Goal: Information Seeking & Learning: Learn about a topic

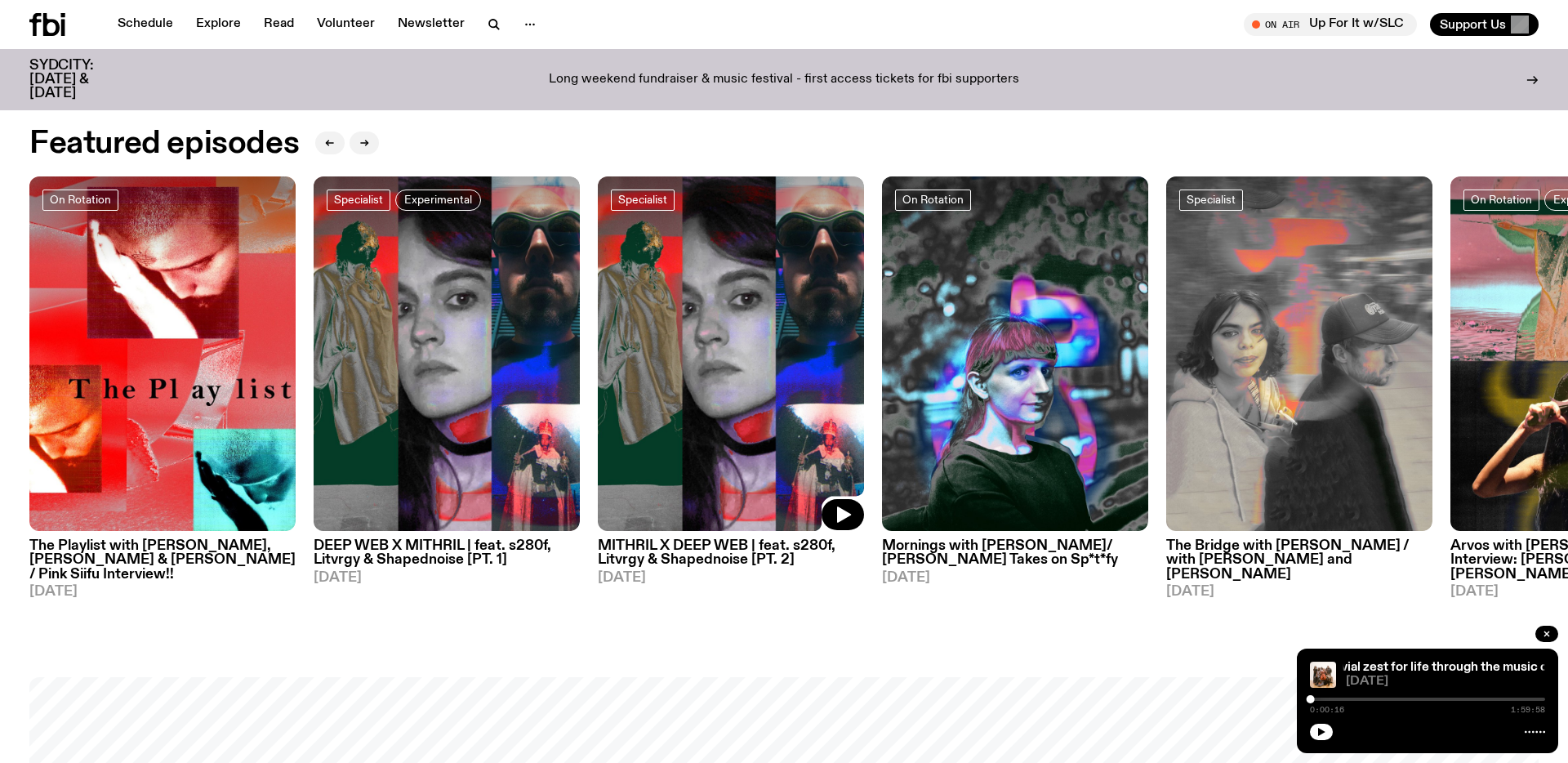
scroll to position [944, 0]
click at [1543, 629] on icon "button" at bounding box center [1547, 634] width 10 height 10
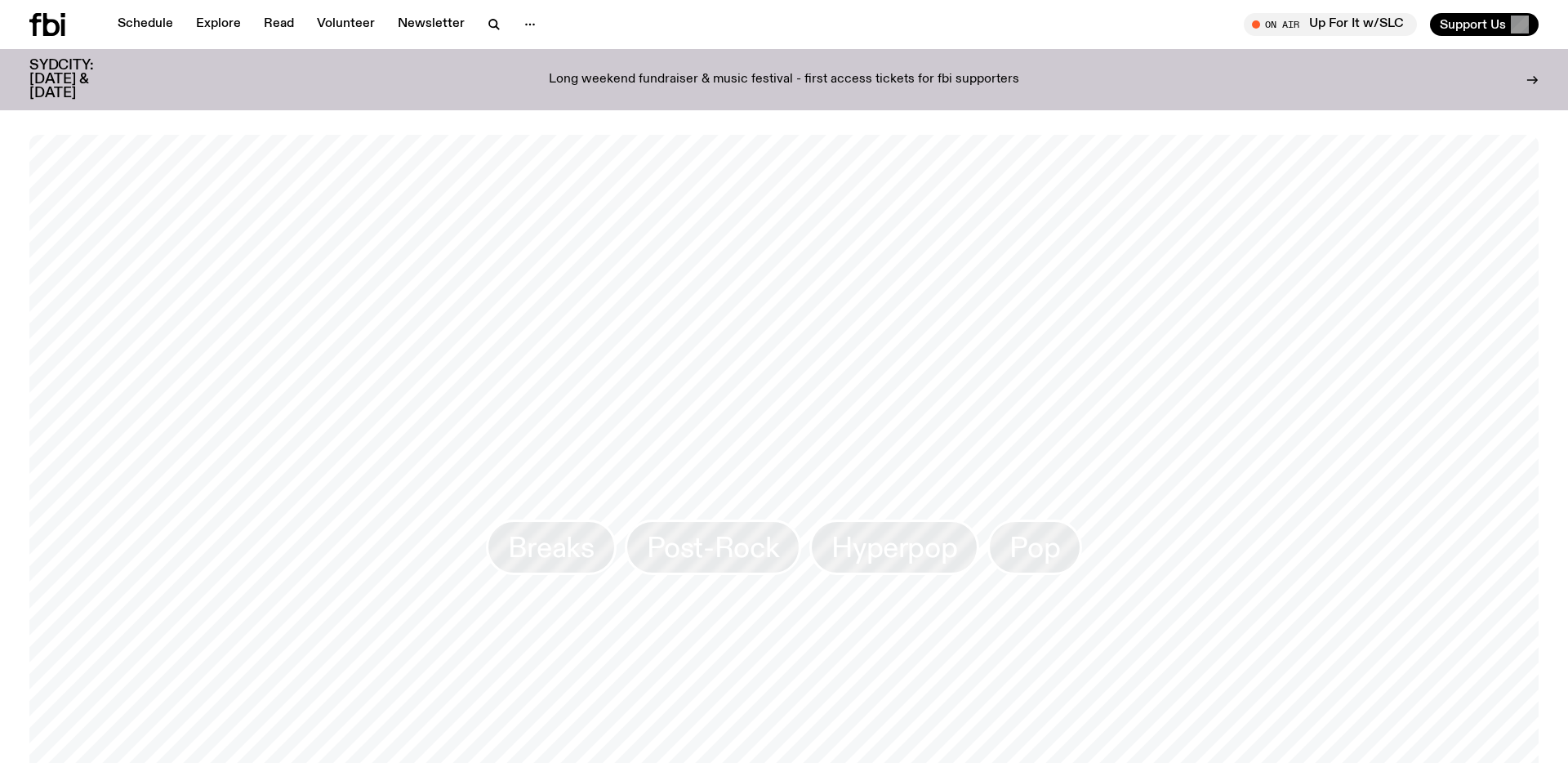
scroll to position [381, 0]
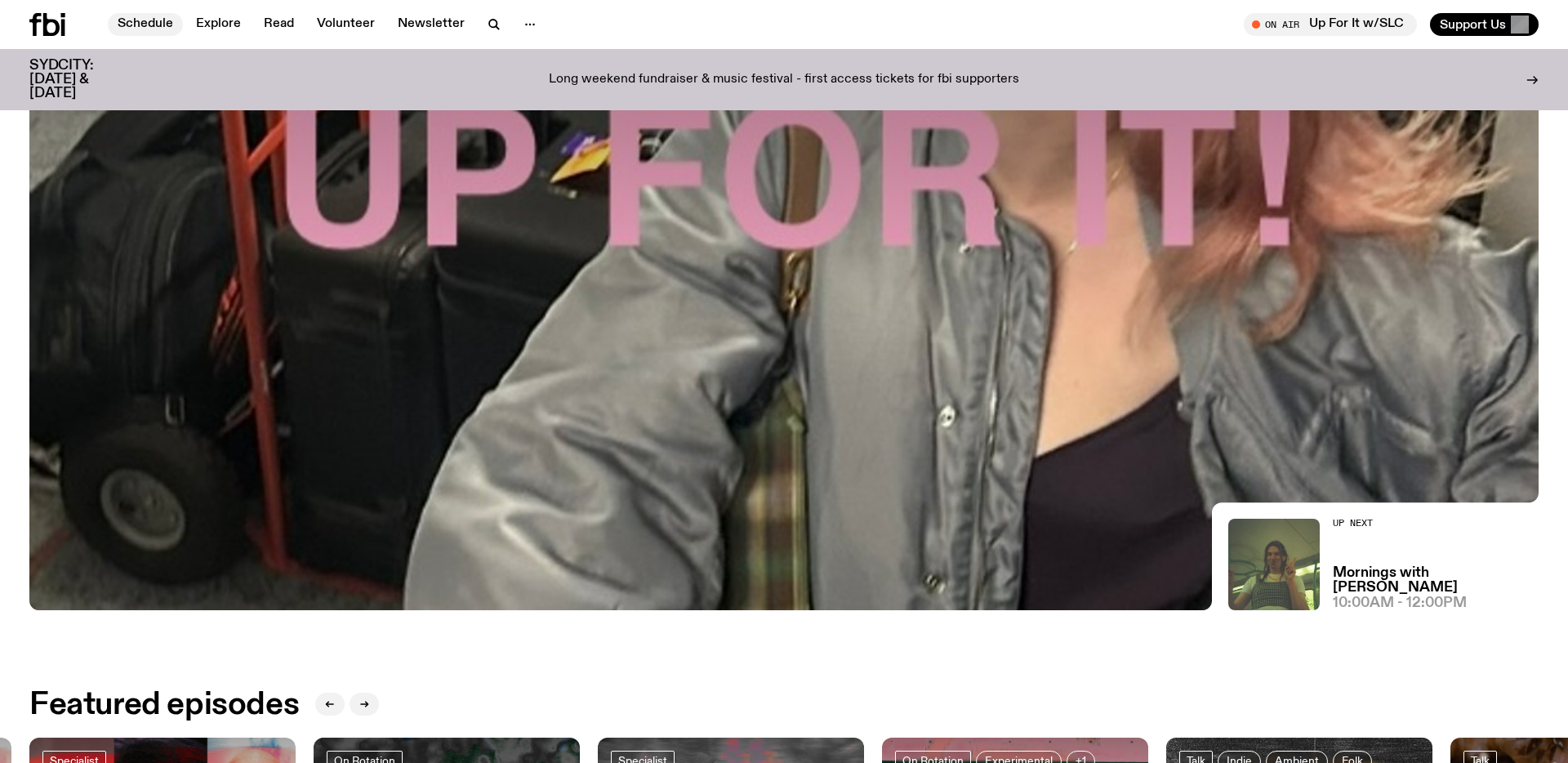
click at [140, 24] on link "Schedule" at bounding box center [145, 24] width 75 height 23
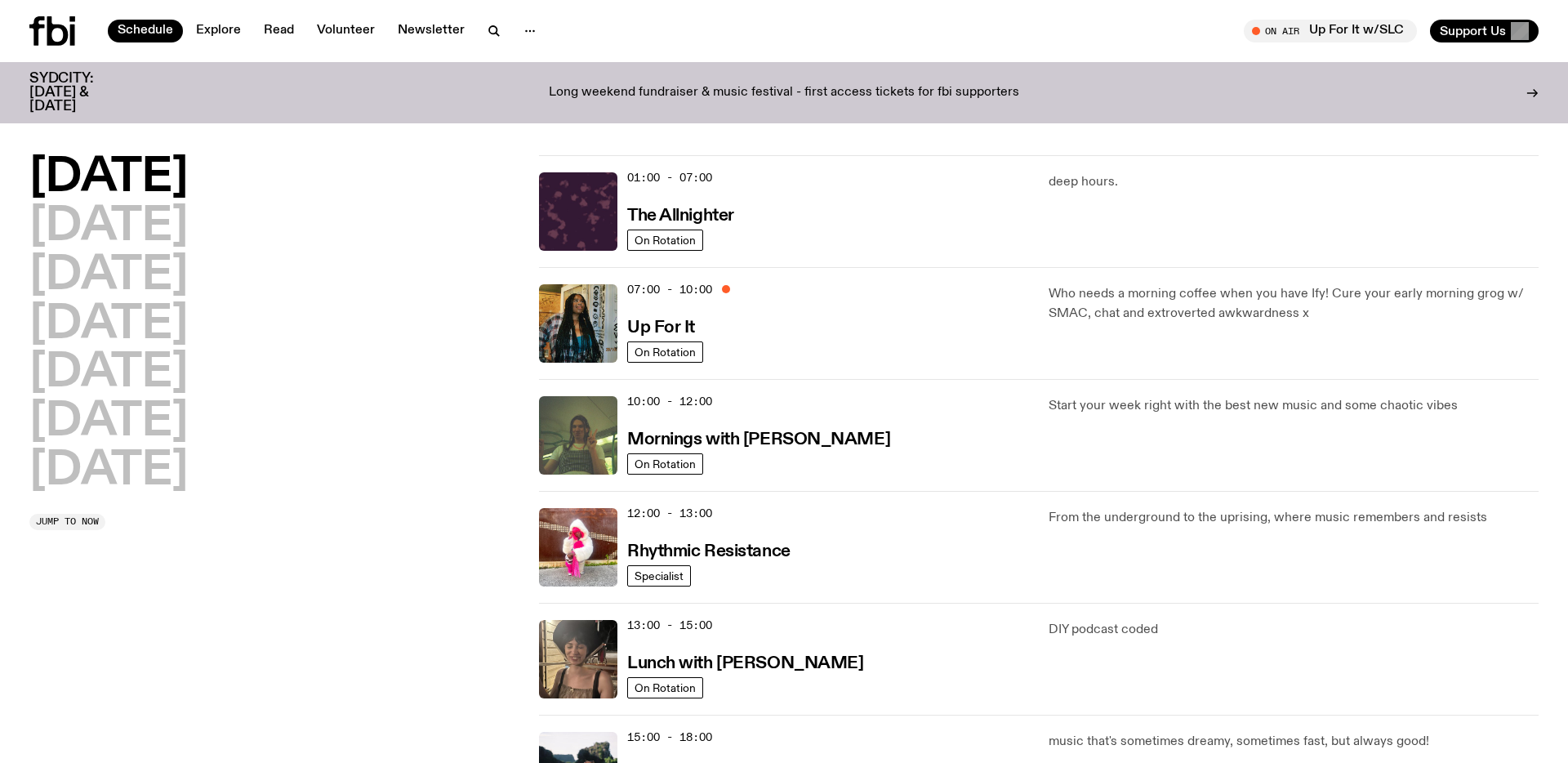
click at [678, 85] on p "Long weekend fundraiser & music festival - first access tickets for fbi support…" at bounding box center [784, 93] width 470 height 15
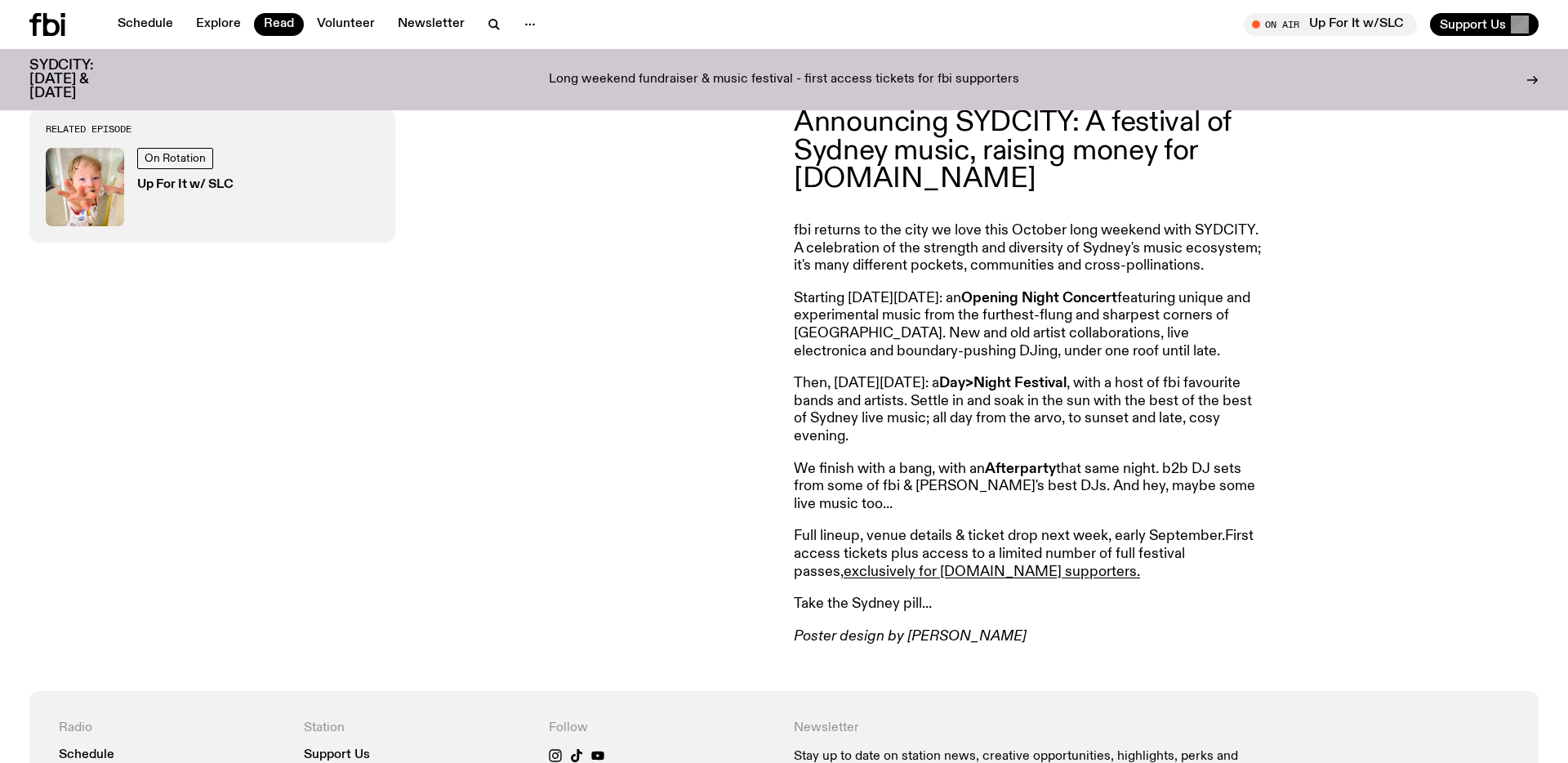
scroll to position [834, 0]
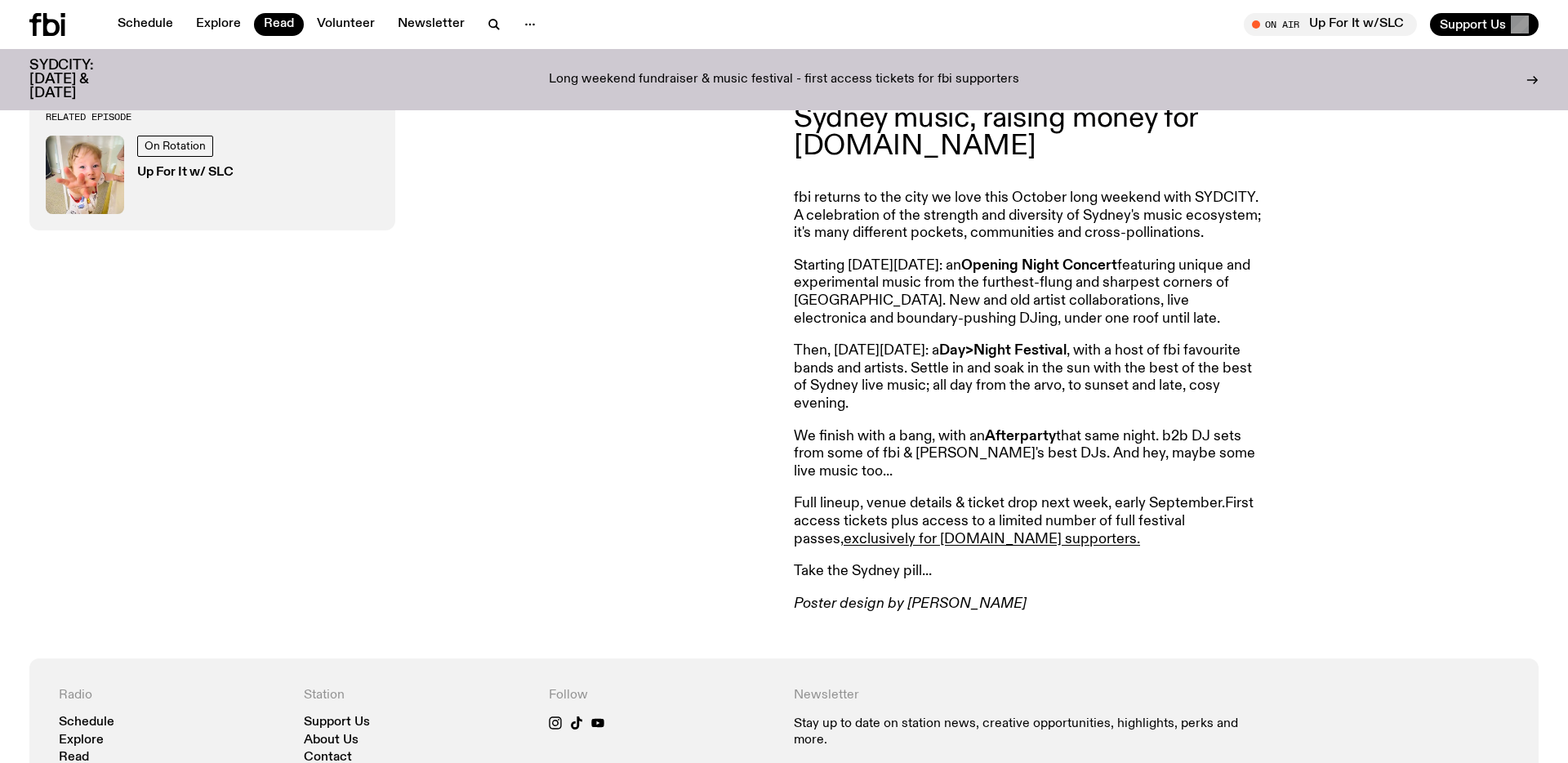
click at [660, 390] on div "Related Episode On Rotation Up For It w/ SLC" at bounding box center [401, 344] width 745 height 537
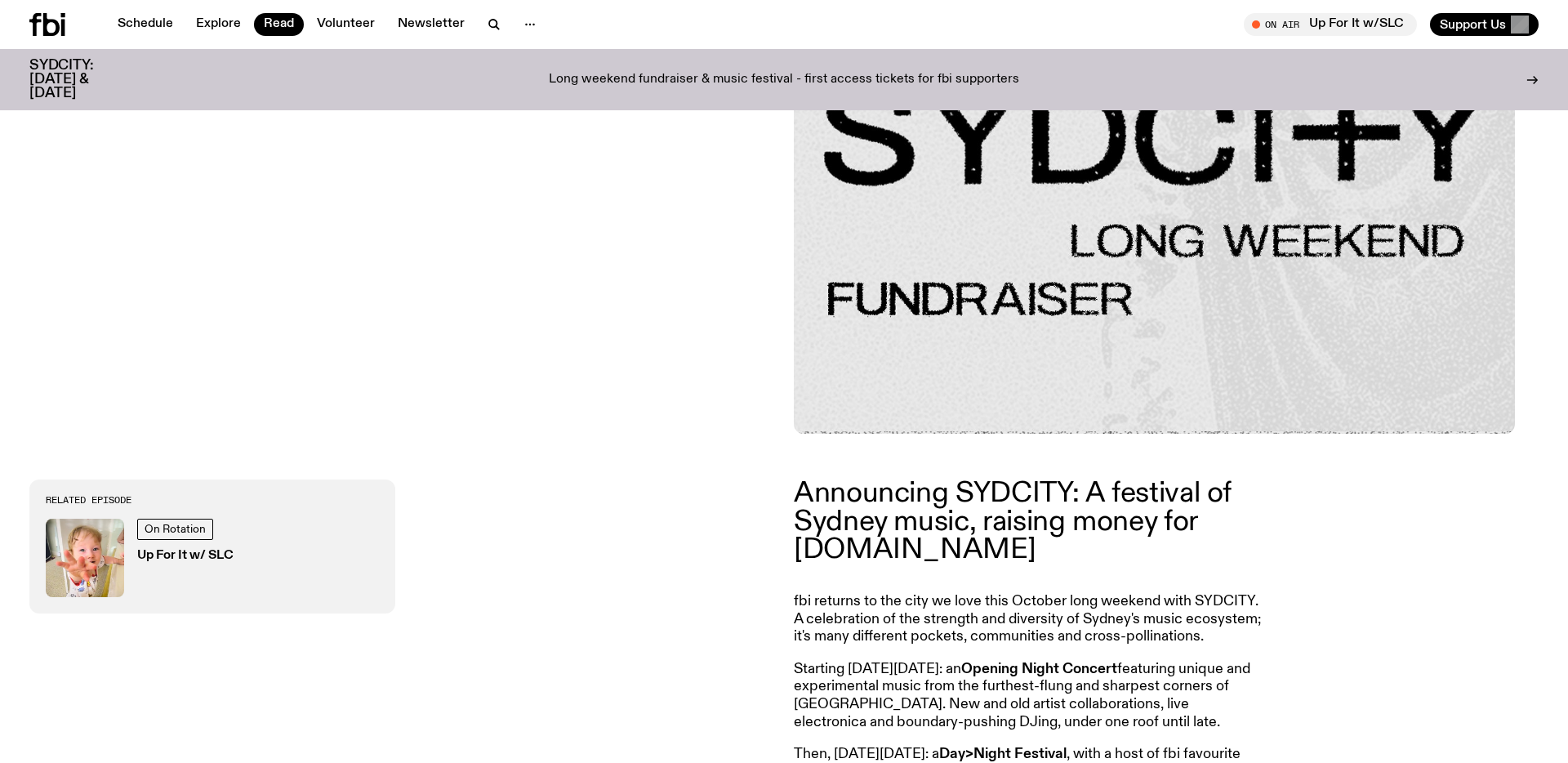
scroll to position [0, 0]
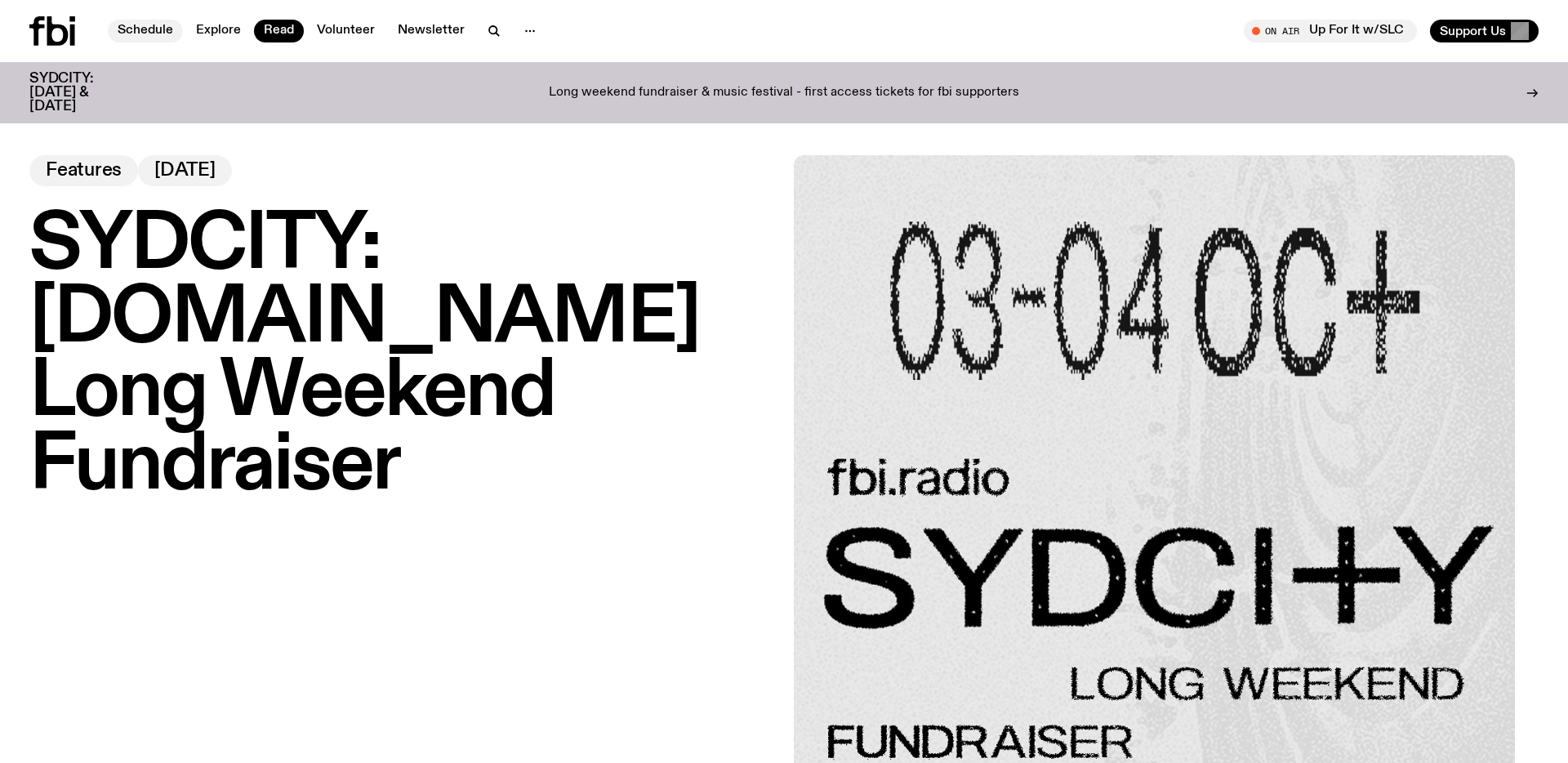
click at [135, 37] on link "Schedule" at bounding box center [145, 30] width 75 height 23
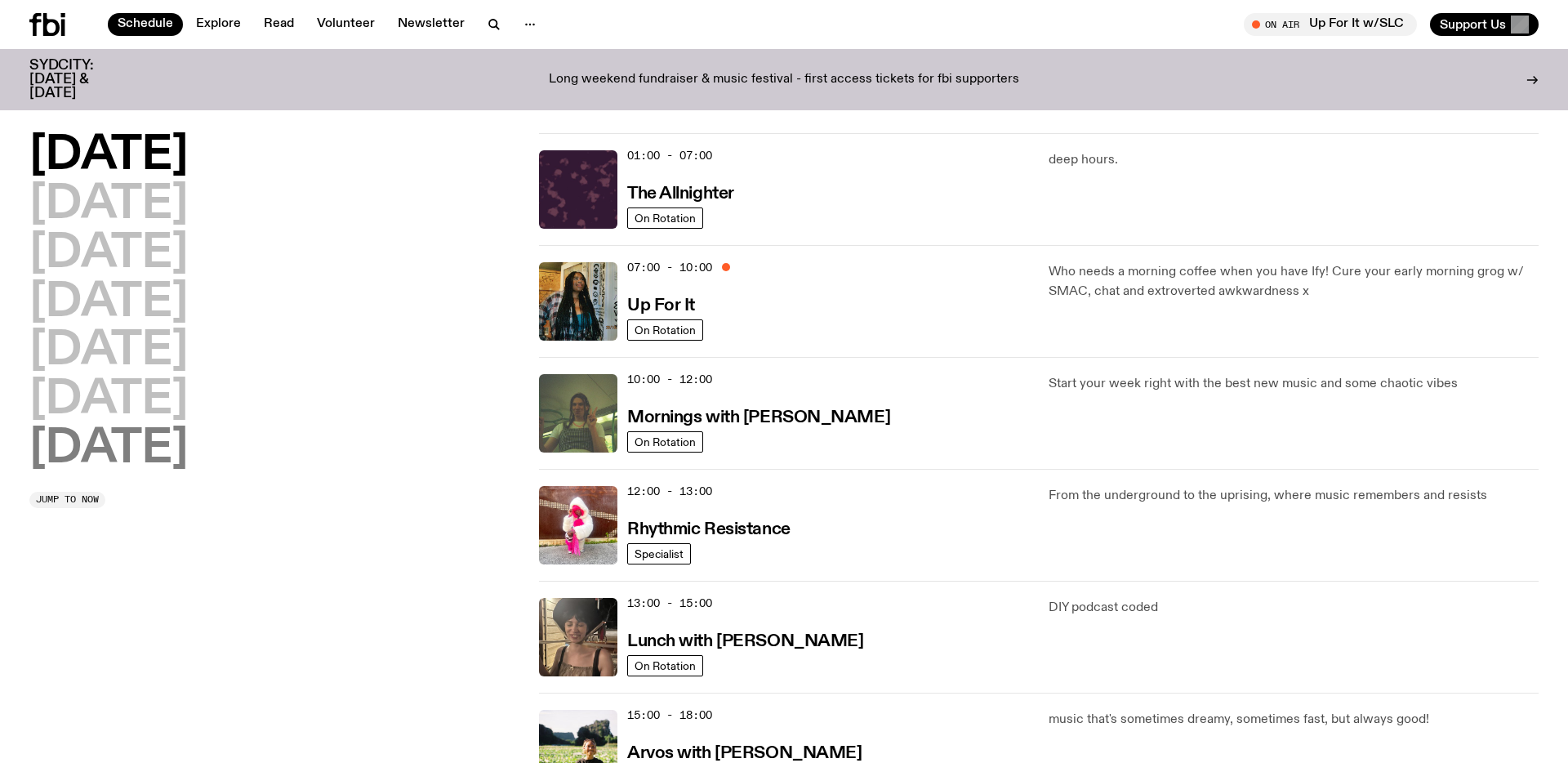
click at [115, 452] on h2 "[DATE]" at bounding box center [108, 449] width 159 height 46
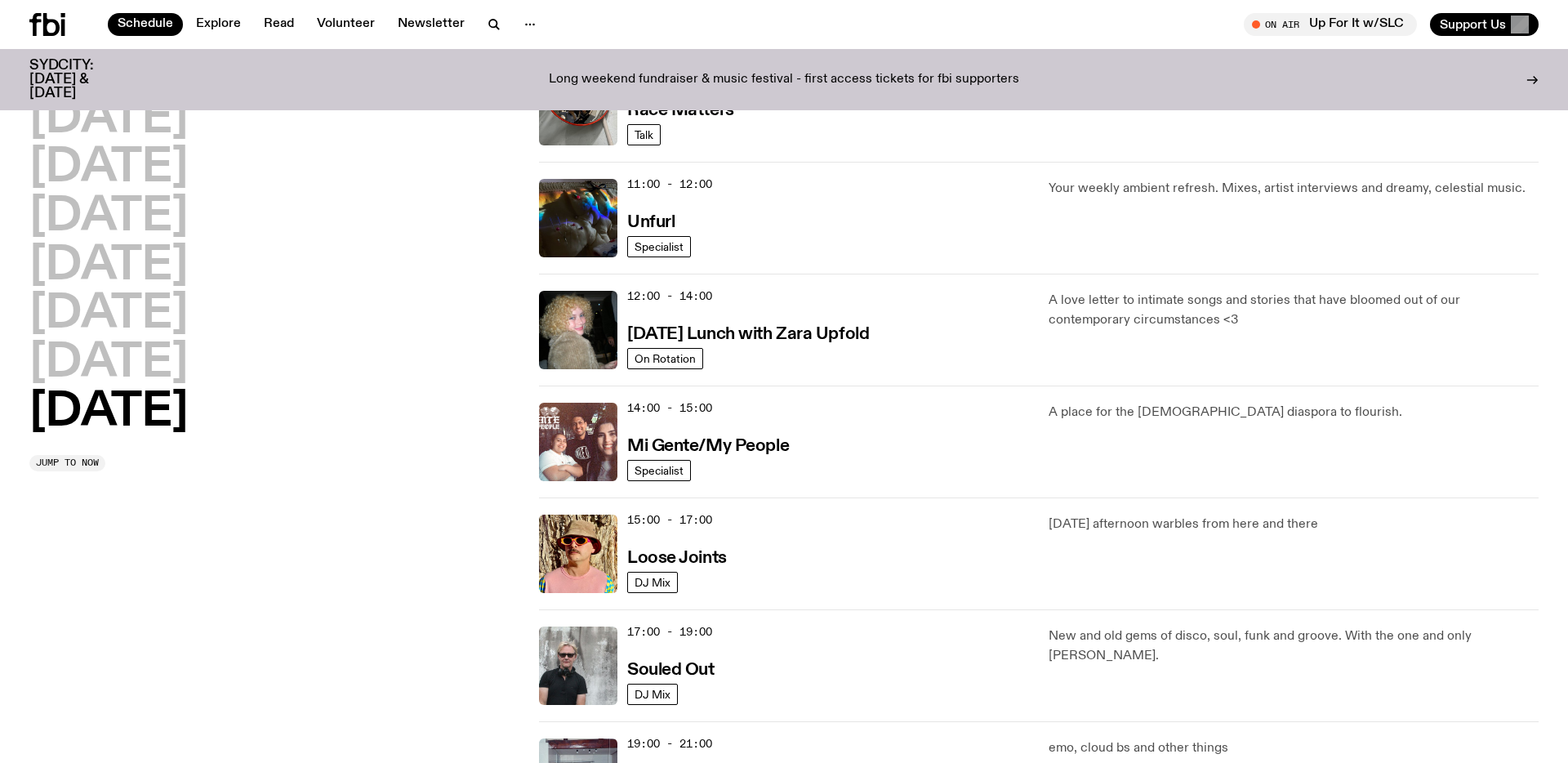
scroll to position [746, 0]
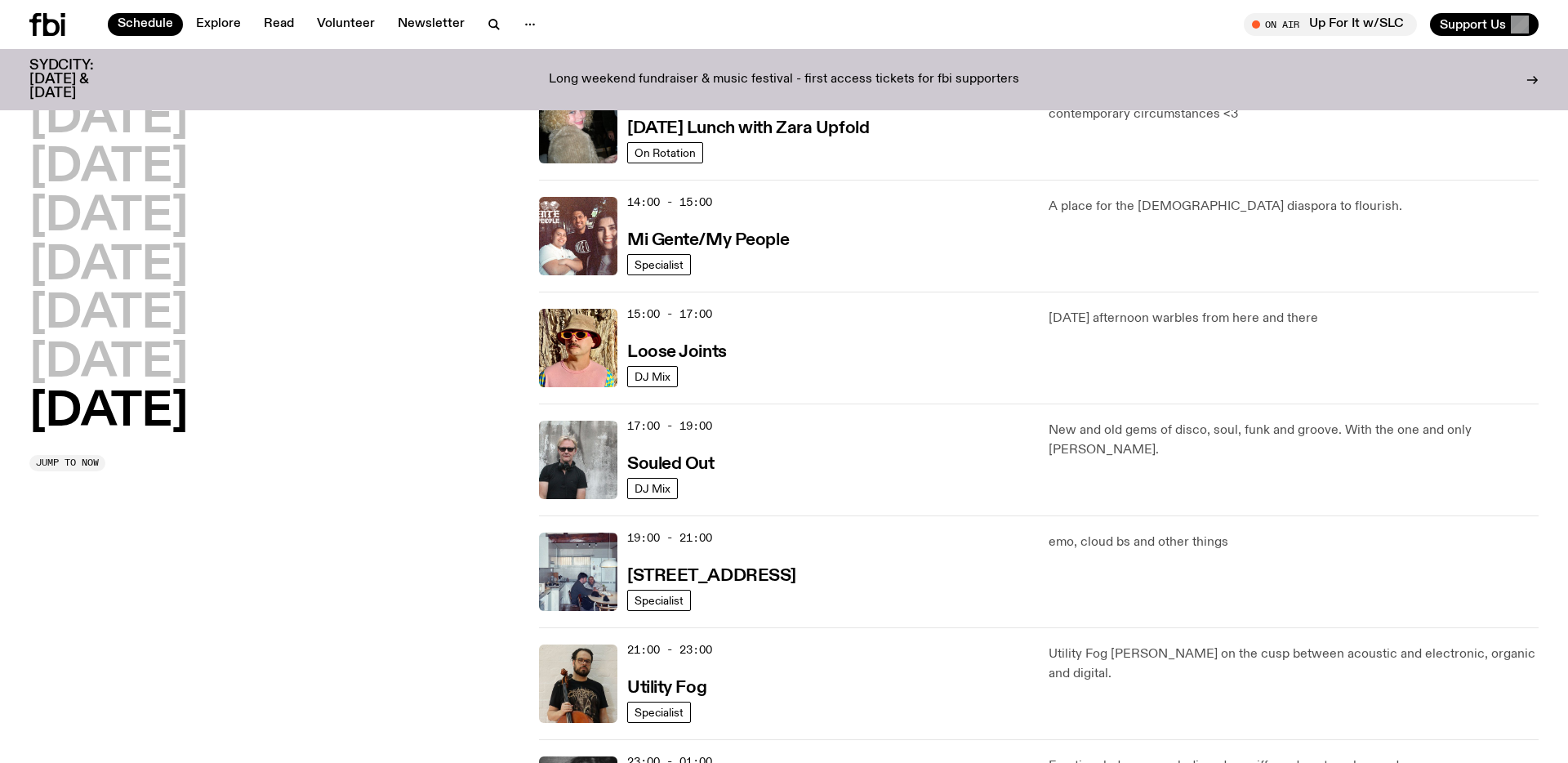
click at [828, 366] on div "15:00 - 17:00 Loose Joints" at bounding box center [828, 347] width 402 height 78
click at [581, 362] on img at bounding box center [577, 347] width 78 height 78
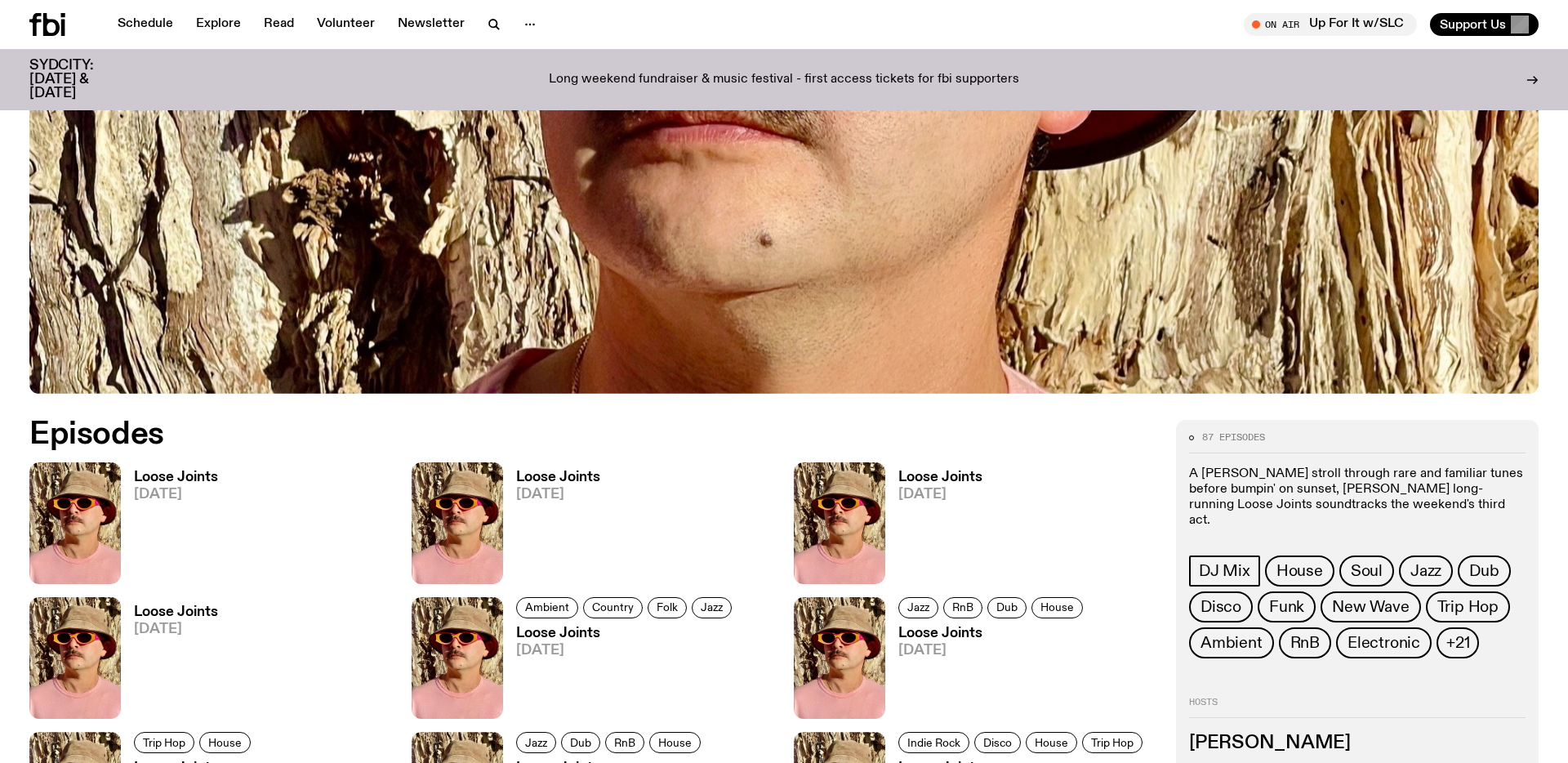
scroll to position [690, 0]
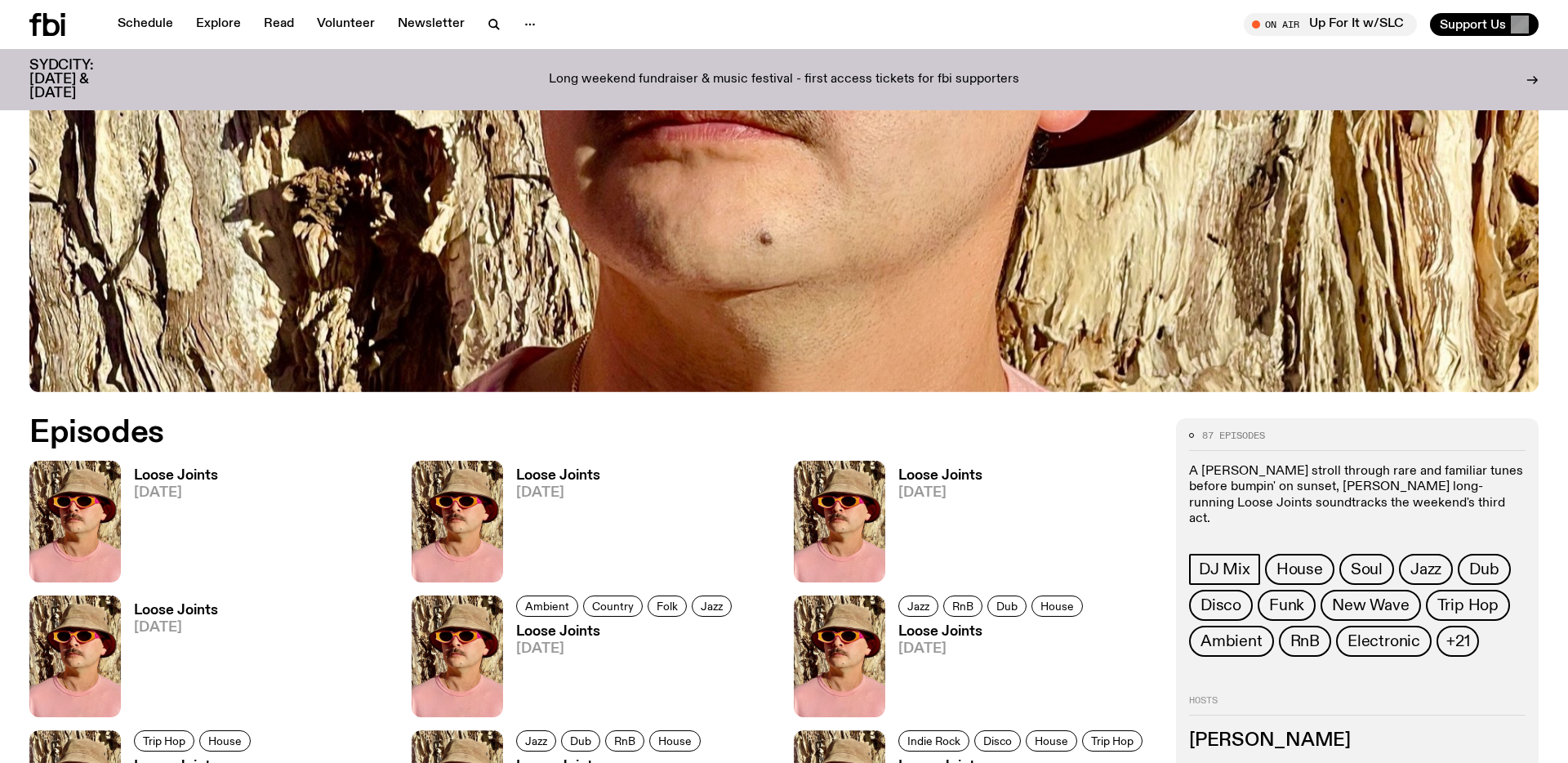
click at [180, 537] on link "Loose Joints 31.08.25" at bounding box center [170, 526] width 97 height 114
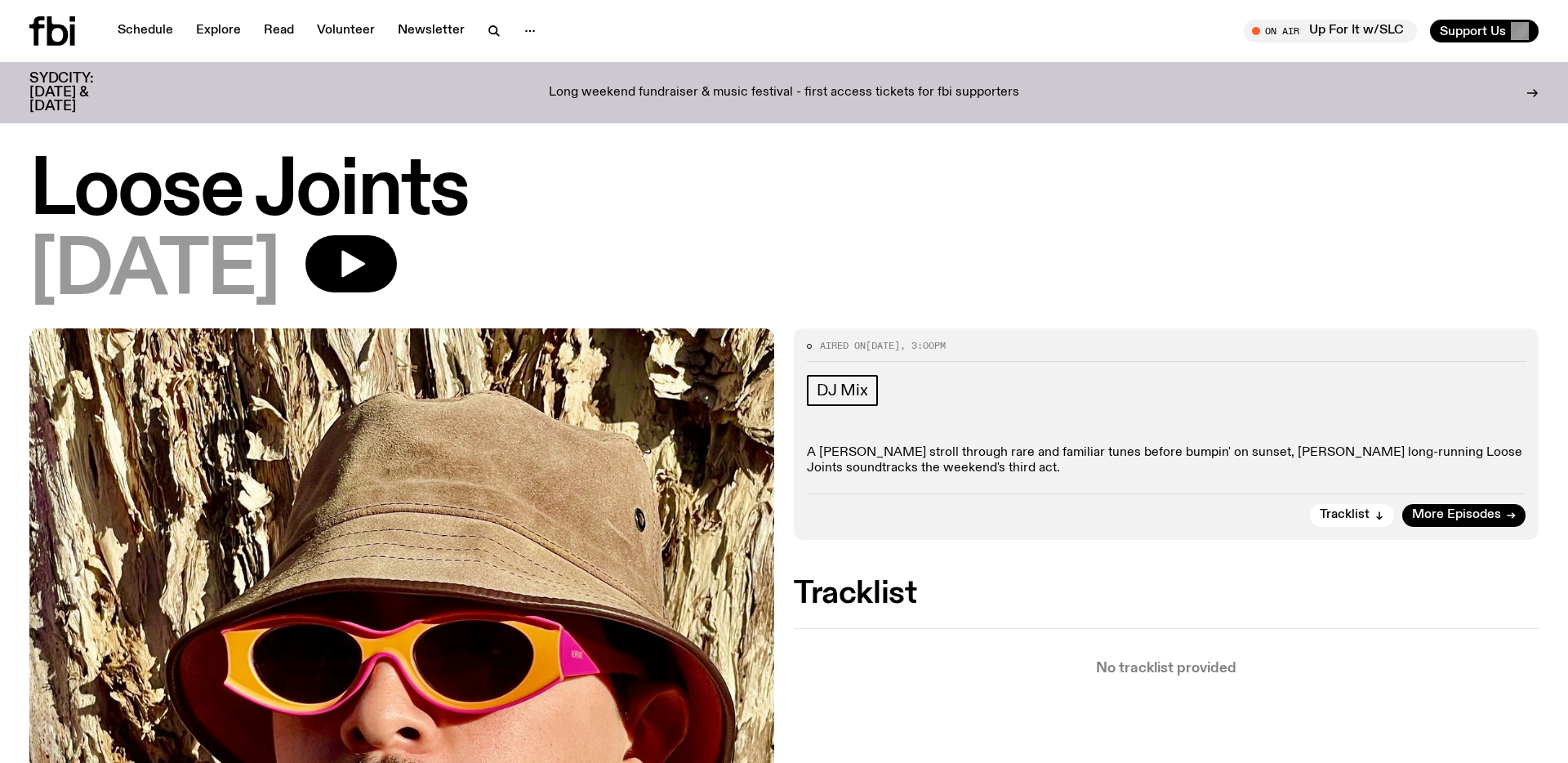
click at [842, 344] on span "Aired on" at bounding box center [843, 345] width 46 height 13
click at [397, 260] on button "button" at bounding box center [352, 264] width 92 height 57
